Goal: Find specific page/section: Find specific page/section

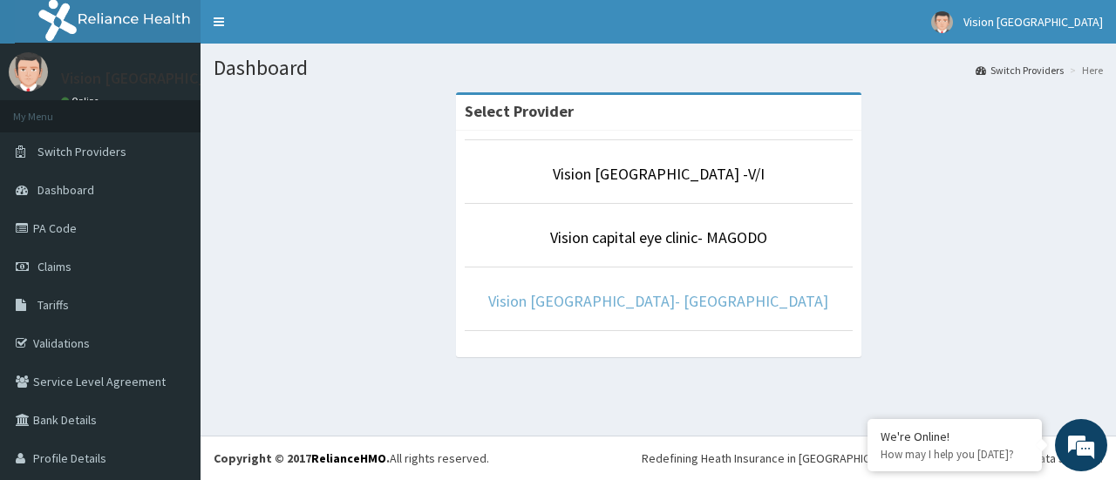
click at [597, 307] on link "Vision [GEOGRAPHIC_DATA]- [GEOGRAPHIC_DATA]" at bounding box center [658, 301] width 340 height 20
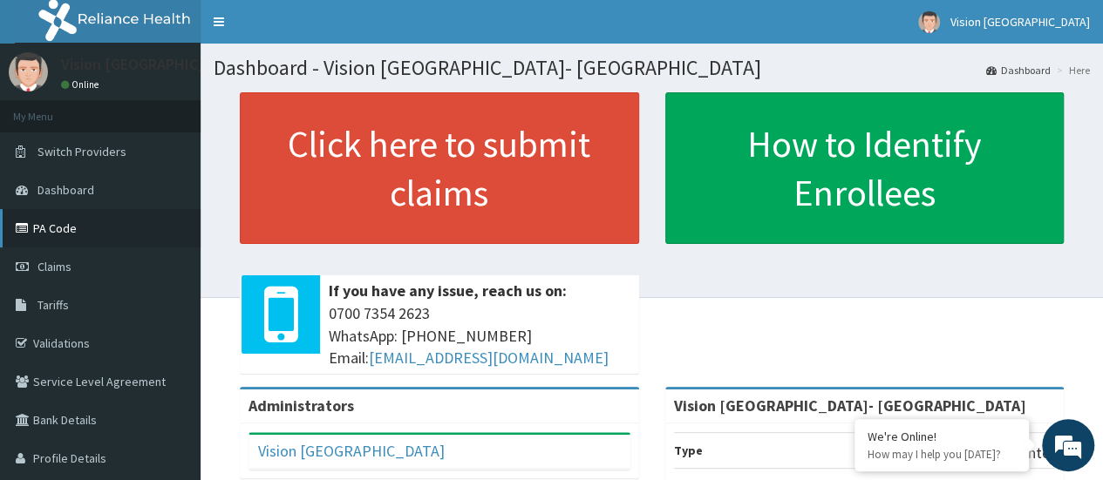
click at [58, 235] on link "PA Code" at bounding box center [100, 228] width 201 height 38
